Goal: Task Accomplishment & Management: Use online tool/utility

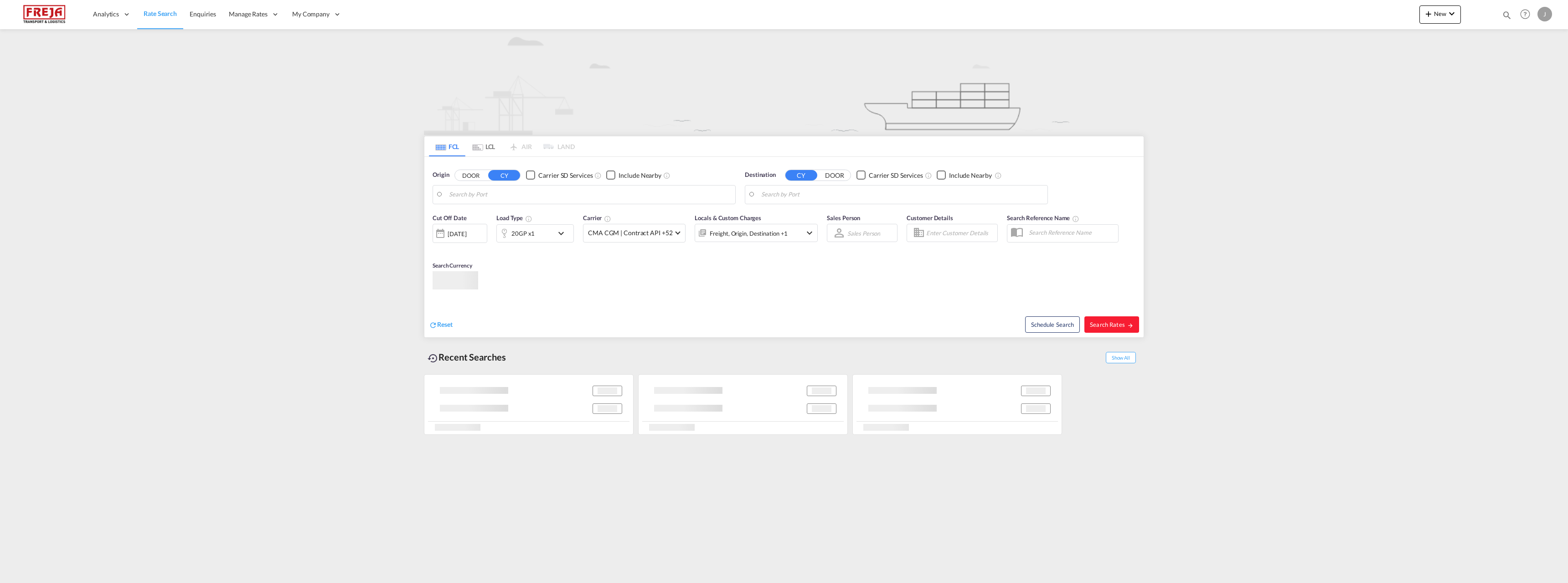
type input "[GEOGRAPHIC_DATA] ([GEOGRAPHIC_DATA]), [GEOGRAPHIC_DATA]"
type input "Alexandria ([GEOGRAPHIC_DATA]), EGALY"
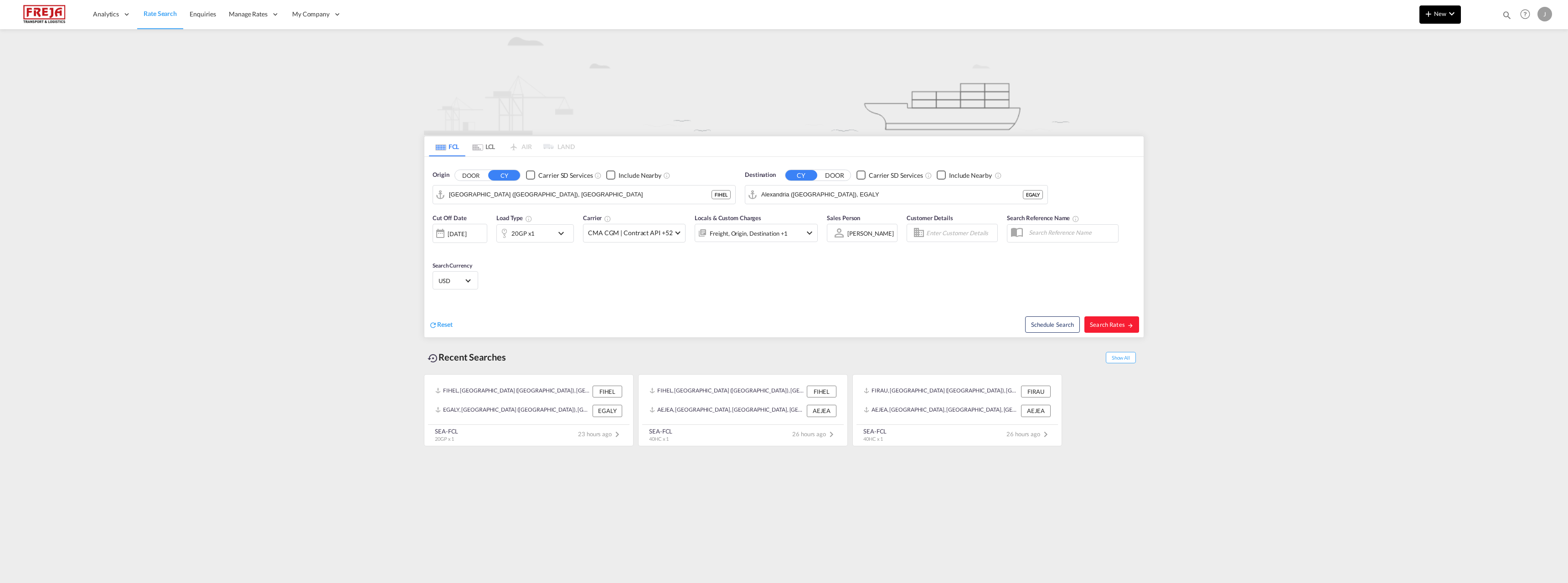
click at [1449, 10] on md-icon "icon-chevron-down" at bounding box center [1452, 14] width 11 height 11
click at [1483, 69] on span "Ratesheet" at bounding box center [1478, 68] width 10 height 18
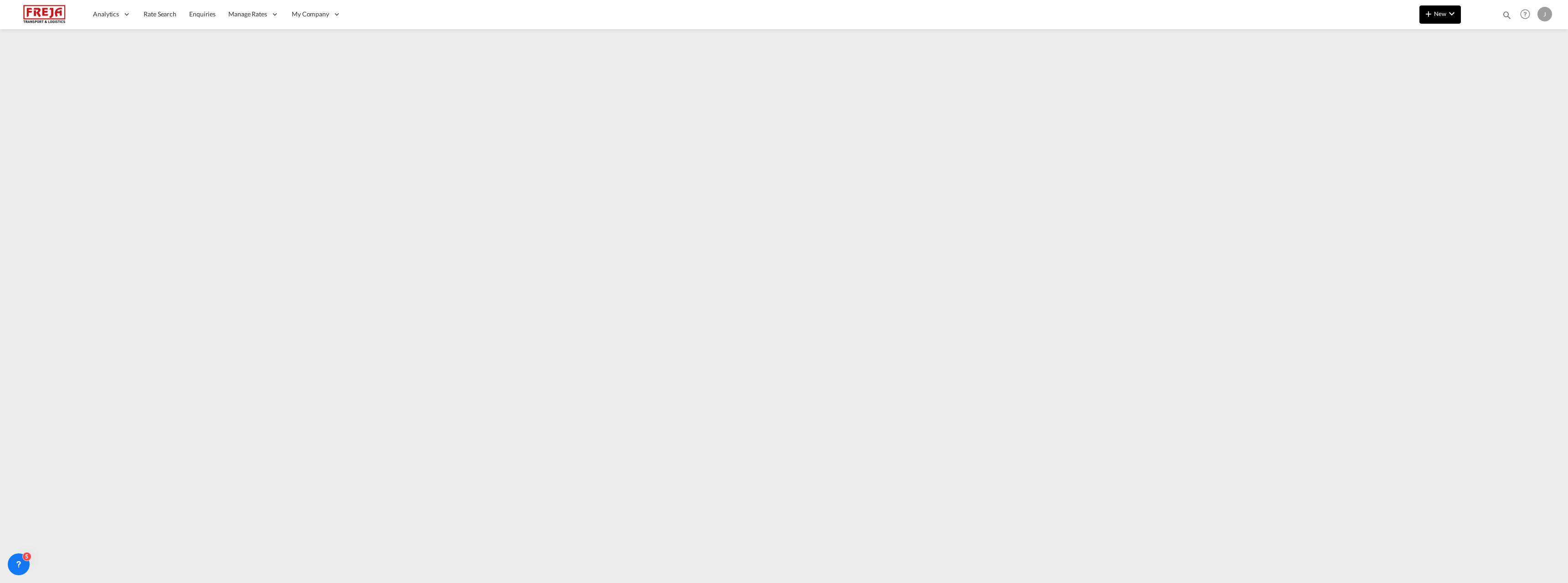
click at [1447, 10] on md-icon "icon-chevron-down" at bounding box center [1452, 14] width 11 height 11
click at [1475, 66] on span "Ratesheet" at bounding box center [1478, 68] width 10 height 18
